Goal: Task Accomplishment & Management: Manage account settings

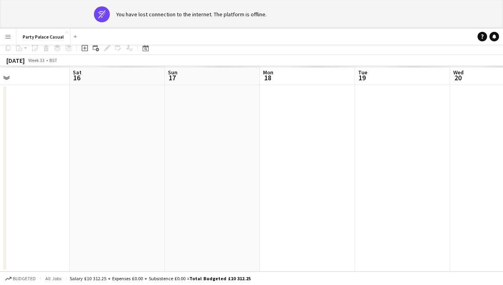
scroll to position [0, 192]
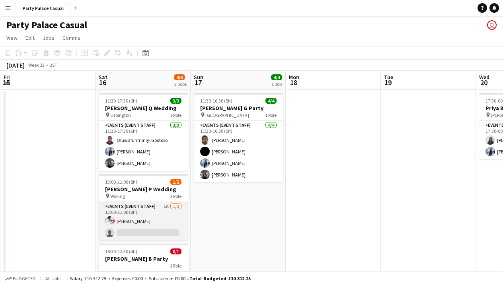
scroll to position [10, 0]
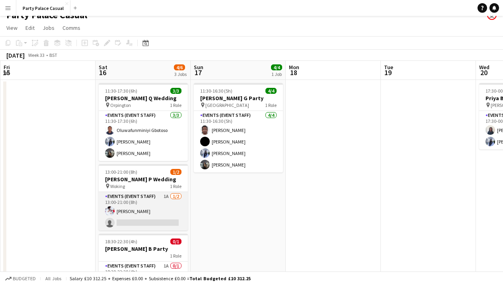
click at [146, 207] on app-card-role "Events (Event Staff) 1A [DATE] 13:00-21:00 (8h) [PERSON_NAME] single-neutral-ac…" at bounding box center [143, 211] width 89 height 39
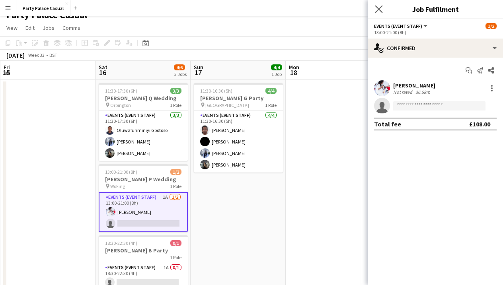
click at [375, 9] on app-icon "Close pop-in" at bounding box center [379, 10] width 12 height 12
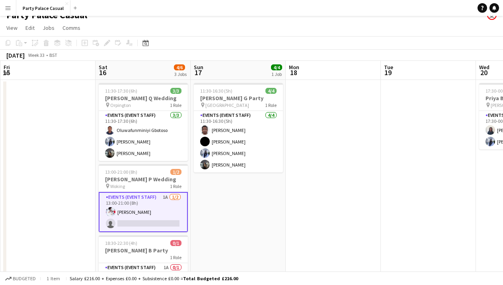
click at [143, 207] on app-card-role "Events (Event Staff) 1A [DATE] 13:00-21:00 (8h) [PERSON_NAME] single-neutral-ac…" at bounding box center [143, 212] width 89 height 40
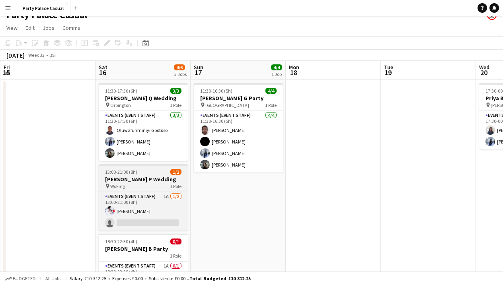
click at [136, 186] on div "pin Woking 1 Role" at bounding box center [143, 186] width 89 height 6
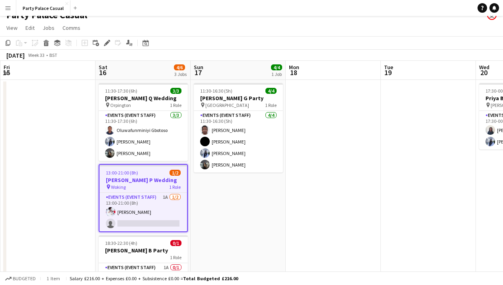
click at [222, 222] on app-date-cell "11:30-16:30 (5h) 4/4 [PERSON_NAME] G Party pin Windsor 1 Role Events (Event Sta…" at bounding box center [238, 193] width 95 height 227
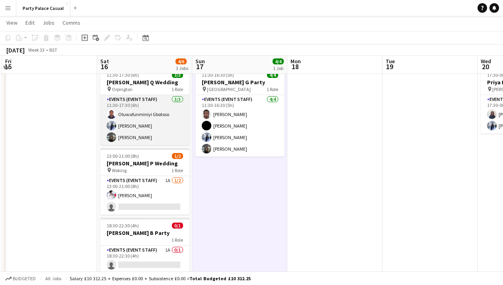
scroll to position [28, 0]
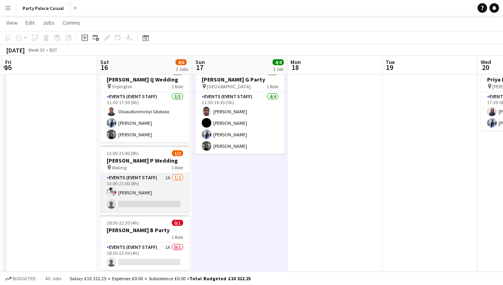
click at [152, 177] on app-card-role "Events (Event Staff) 1A [DATE] 13:00-21:00 (8h) [PERSON_NAME] single-neutral-ac…" at bounding box center [144, 193] width 89 height 39
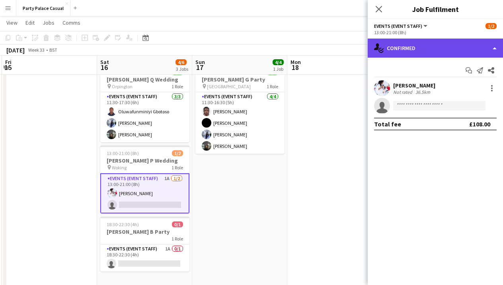
click at [491, 48] on div "single-neutral-actions-check-2 Confirmed" at bounding box center [435, 48] width 135 height 19
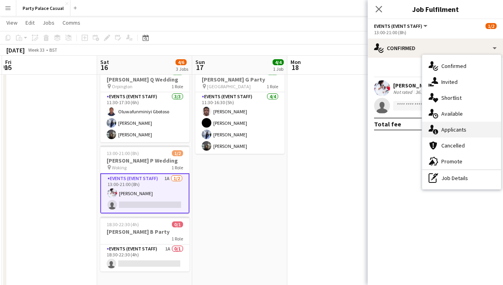
click at [449, 134] on div "single-neutral-actions-information Applicants" at bounding box center [461, 130] width 79 height 16
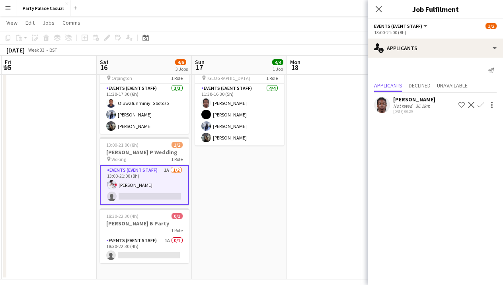
scroll to position [36, 0]
click at [381, 9] on icon "Close pop-in" at bounding box center [379, 9] width 8 height 8
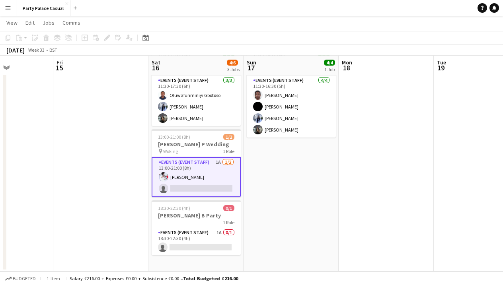
scroll to position [44, 0]
